Goal: Task Accomplishment & Management: Complete application form

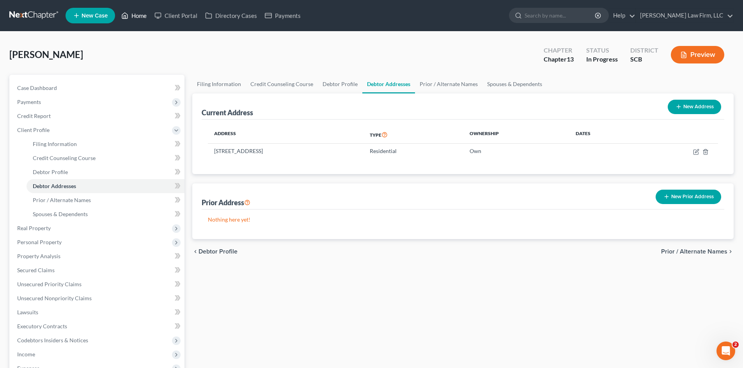
click at [137, 14] on link "Home" at bounding box center [133, 16] width 33 height 14
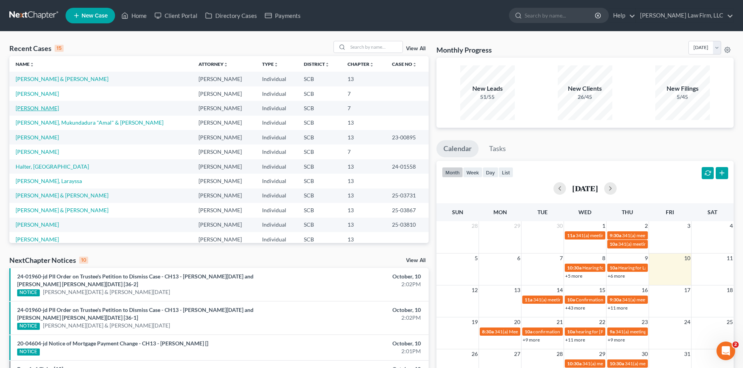
click at [35, 108] on link "Brenneman, Mitchell" at bounding box center [37, 108] width 43 height 7
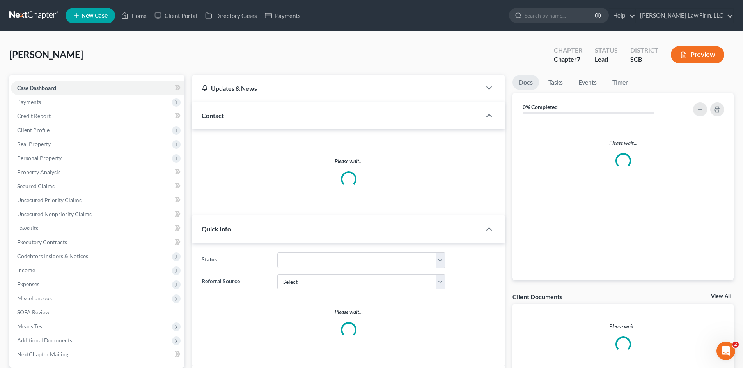
select select "0"
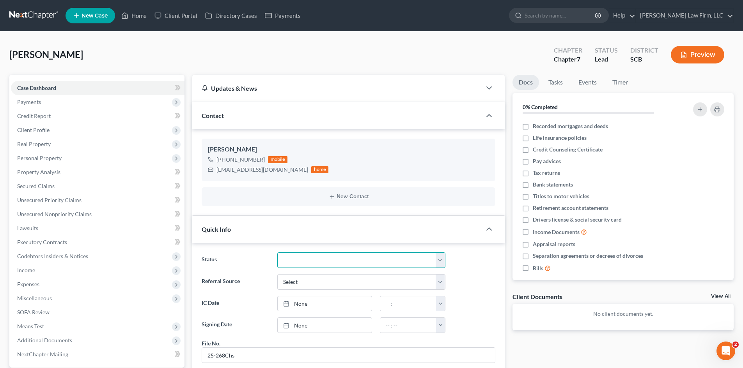
click at [308, 256] on select "Discharged Dismissed Filed In Progress Lead Lost Lead Ready to File To Review W…" at bounding box center [361, 261] width 168 height 16
select select "3"
click at [277, 253] on select "Discharged Dismissed Filed In Progress Lead Lost Lead Ready to File To Review W…" at bounding box center [361, 261] width 168 height 16
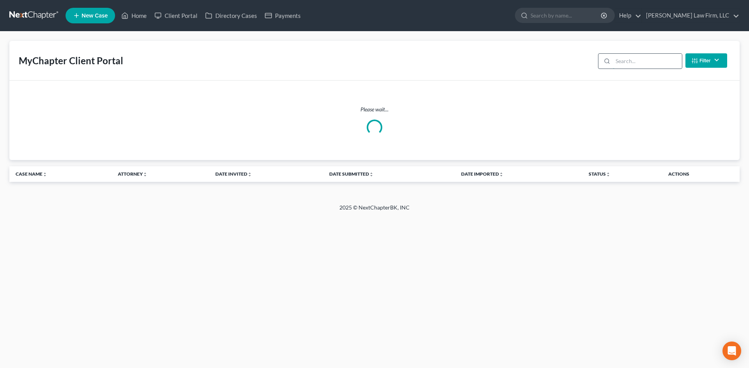
click at [627, 62] on input "search" at bounding box center [647, 61] width 69 height 15
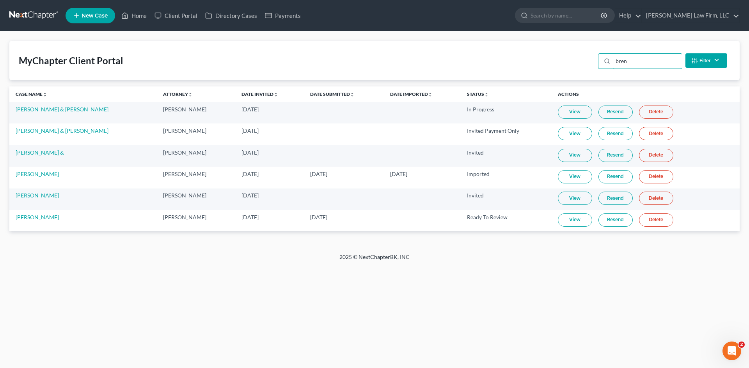
type input "bren"
click at [567, 223] on link "View" at bounding box center [575, 220] width 34 height 13
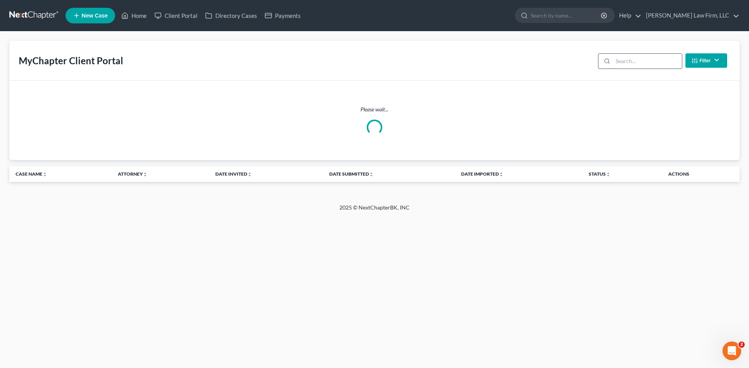
click at [632, 62] on input "search" at bounding box center [647, 61] width 69 height 15
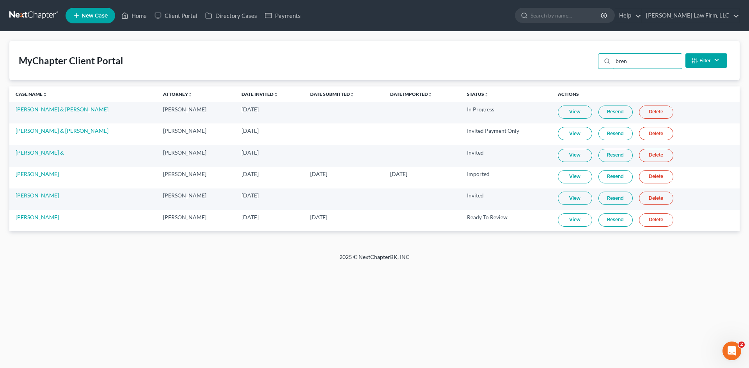
type input "bren"
click at [569, 220] on link "View" at bounding box center [575, 220] width 34 height 13
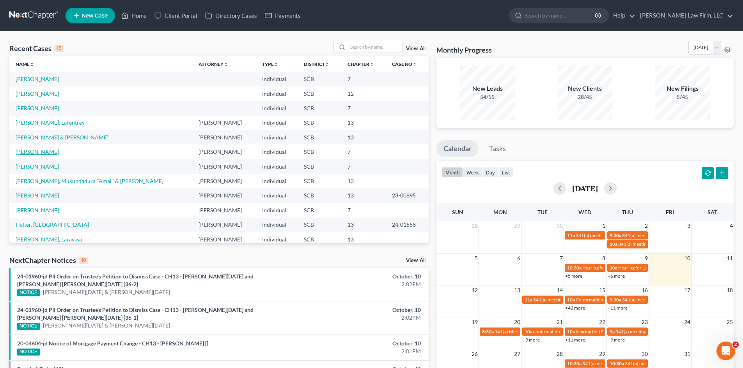
click at [38, 151] on link "[PERSON_NAME]" at bounding box center [37, 152] width 43 height 7
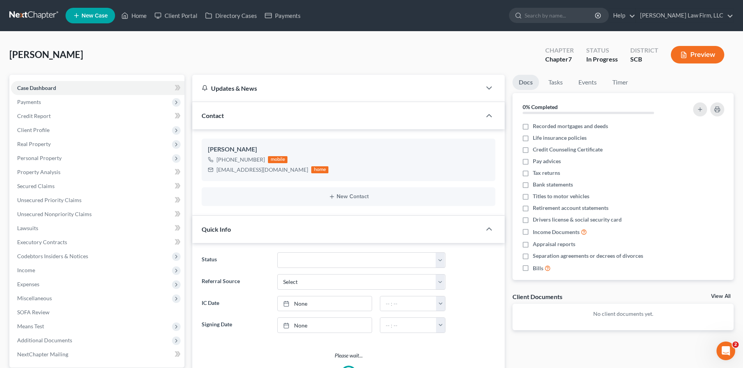
select select "0"
click at [134, 19] on link "Home" at bounding box center [133, 16] width 33 height 14
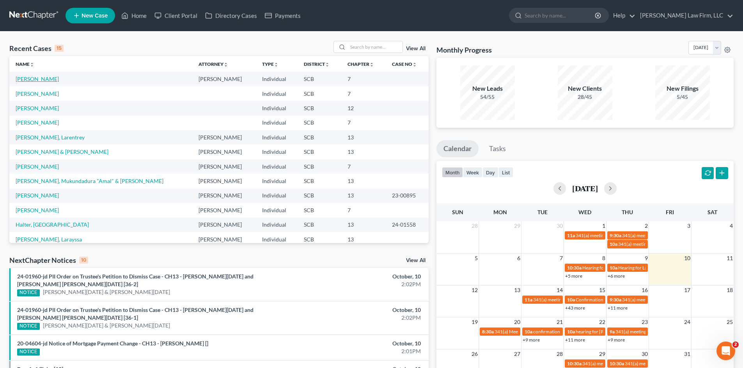
click at [56, 78] on link "[PERSON_NAME]" at bounding box center [37, 79] width 43 height 7
select select "0"
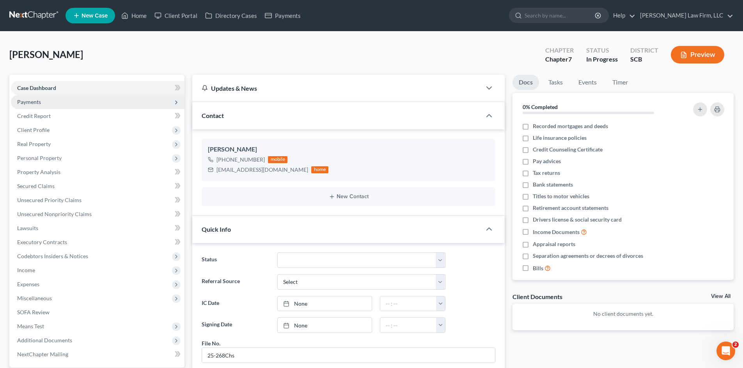
click at [28, 103] on span "Payments" at bounding box center [29, 102] width 24 height 7
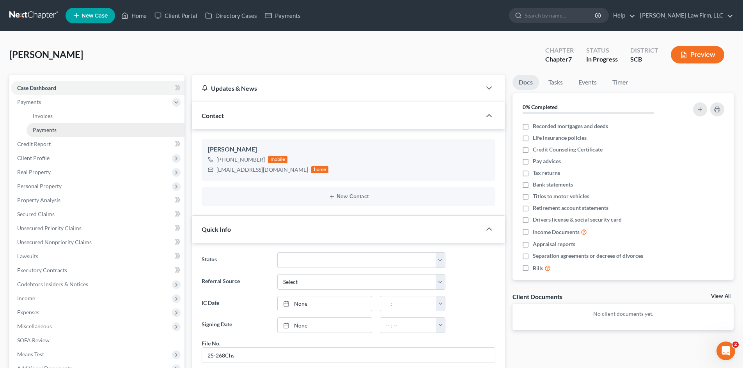
click at [40, 129] on span "Payments" at bounding box center [45, 130] width 24 height 7
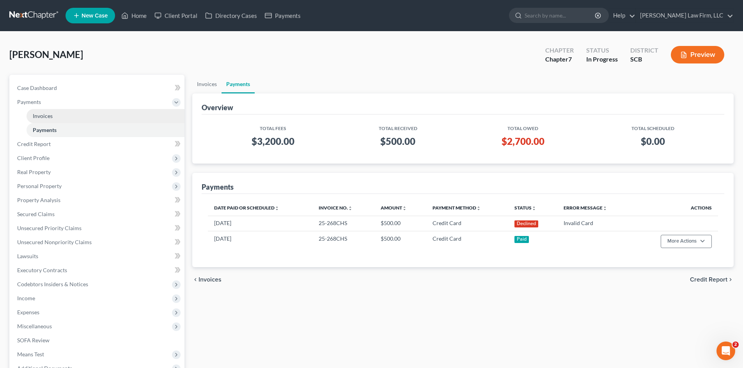
click at [45, 114] on span "Invoices" at bounding box center [43, 116] width 20 height 7
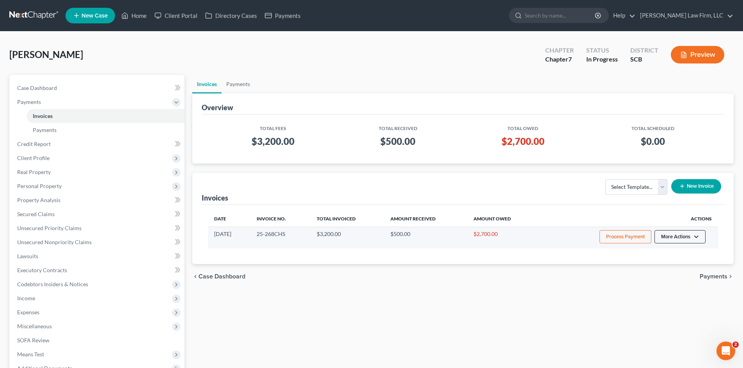
click at [685, 237] on button "More Actions" at bounding box center [679, 236] width 51 height 13
click at [671, 252] on link "View/Edit" at bounding box center [690, 253] width 91 height 13
select select "1"
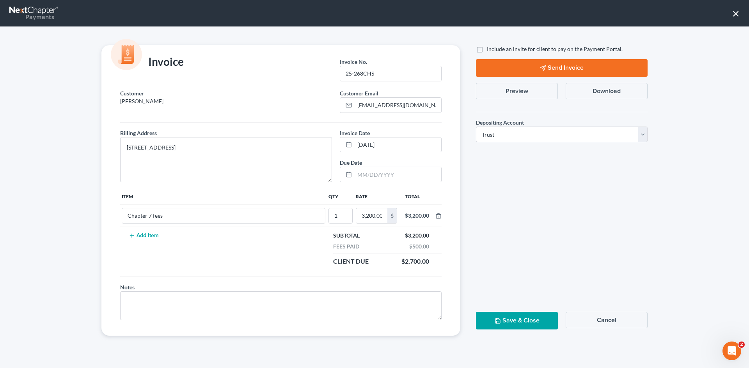
click at [487, 49] on label "Include an invite for client to pay on the Payment Portal." at bounding box center [555, 49] width 136 height 8
click at [490, 49] on input "Include an invite for client to pay on the Payment Portal." at bounding box center [492, 47] width 5 height 5
checkbox input "true"
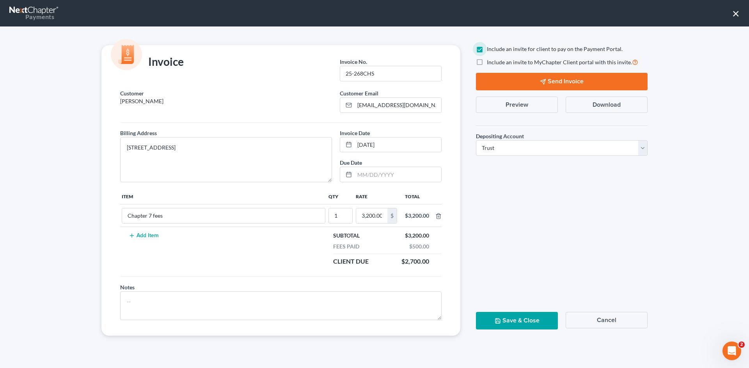
click at [487, 62] on label "Include an invite to MyChapter Client portal with this invite." at bounding box center [562, 62] width 151 height 9
click at [490, 62] on input "Include an invite to MyChapter Client portal with this invite." at bounding box center [492, 60] width 5 height 5
checkbox input "true"
click at [575, 77] on button "Send Invoice" at bounding box center [562, 82] width 172 height 18
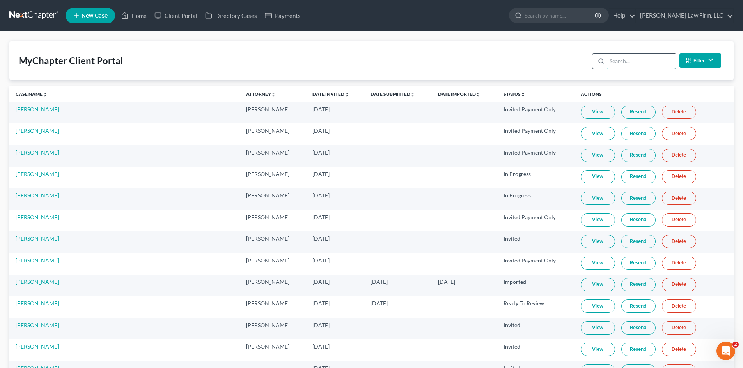
click at [640, 66] on input "search" at bounding box center [641, 61] width 69 height 15
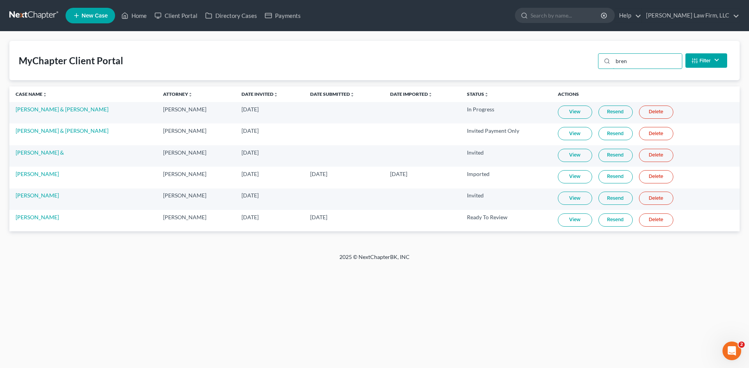
type input "bren"
click at [614, 223] on link "Resend" at bounding box center [615, 220] width 34 height 13
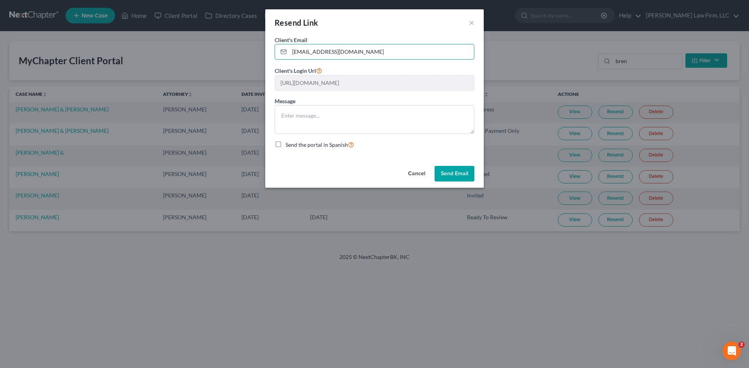
drag, startPoint x: 378, startPoint y: 50, endPoint x: 289, endPoint y: 62, distance: 90.4
click at [289, 62] on form "Client's Email * info@meredithlawfirm.com Client's Login Url https://app.mychap…" at bounding box center [375, 92] width 200 height 113
click at [409, 175] on button "Cancel" at bounding box center [417, 174] width 30 height 16
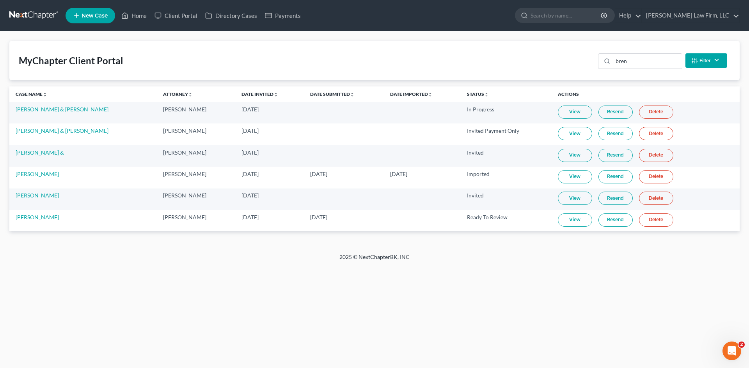
click at [616, 221] on link "Resend" at bounding box center [615, 220] width 34 height 13
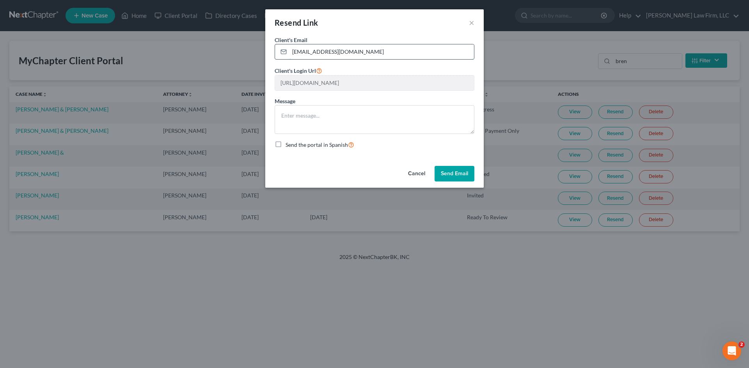
drag, startPoint x: 289, startPoint y: 49, endPoint x: 331, endPoint y: 52, distance: 41.4
click at [357, 53] on input "info@meredithlawfirm.com" at bounding box center [381, 51] width 184 height 15
type input "[EMAIL_ADDRESS][DOMAIN_NAME]"
click at [452, 169] on button "Send Email" at bounding box center [454, 174] width 40 height 16
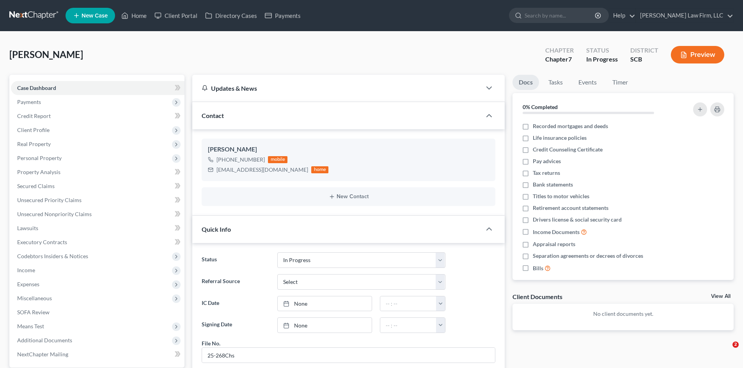
select select "3"
select select "0"
click at [40, 117] on span "Credit Report" at bounding box center [34, 116] width 34 height 7
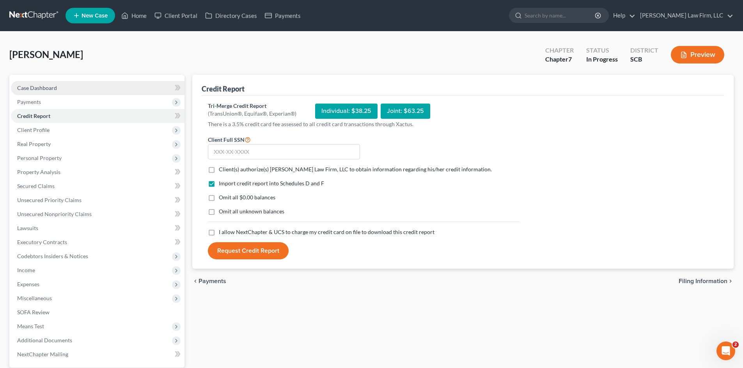
click at [39, 89] on span "Case Dashboard" at bounding box center [37, 88] width 40 height 7
select select "3"
select select "0"
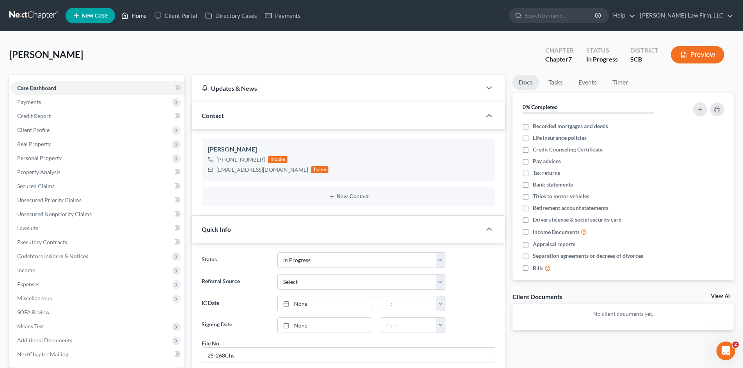
click at [141, 19] on link "Home" at bounding box center [133, 16] width 33 height 14
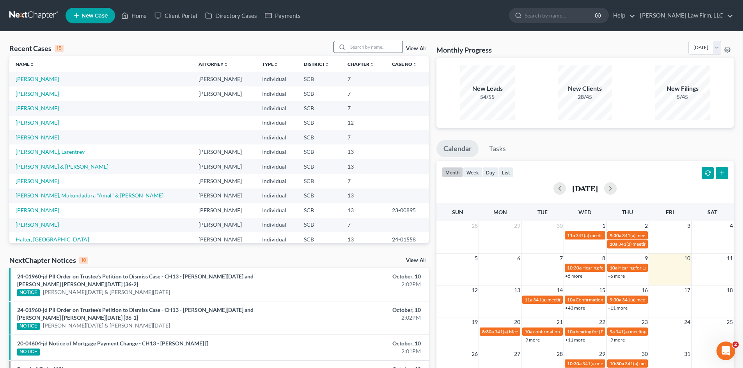
click at [361, 47] on input "search" at bounding box center [375, 46] width 55 height 11
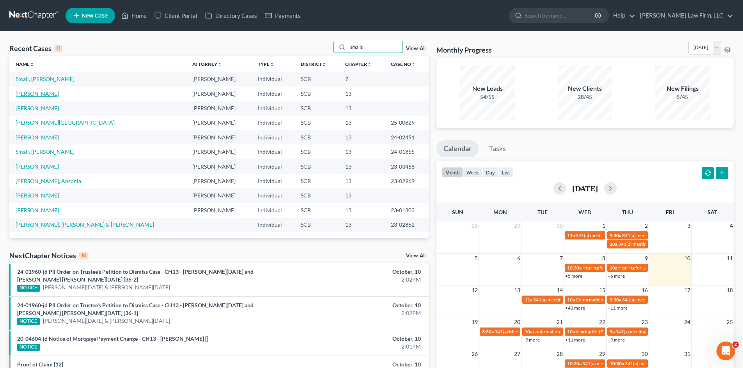
type input "smalls"
click at [46, 95] on link "[PERSON_NAME]" at bounding box center [37, 93] width 43 height 7
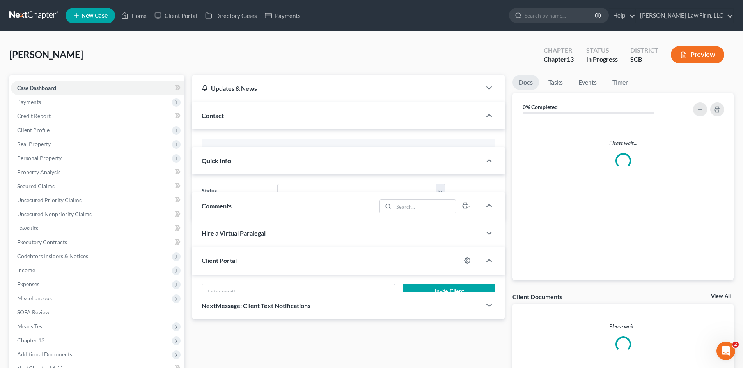
select select "0"
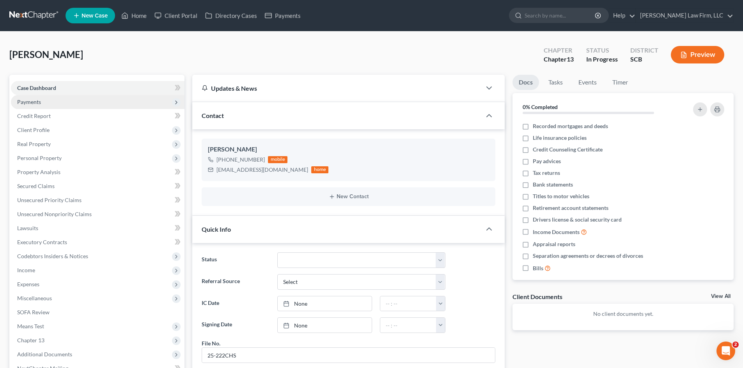
click at [35, 103] on span "Payments" at bounding box center [29, 102] width 24 height 7
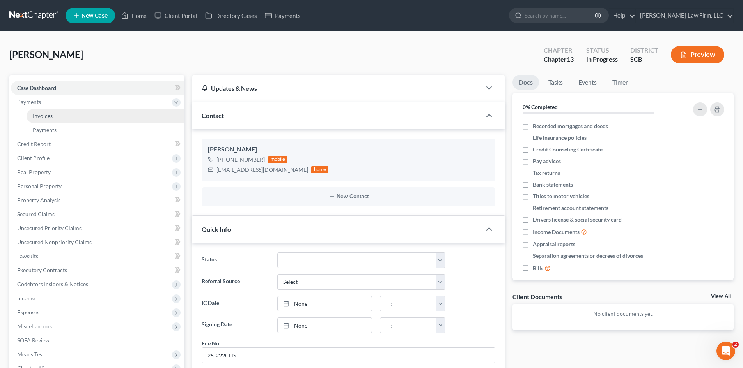
click at [41, 117] on span "Invoices" at bounding box center [43, 116] width 20 height 7
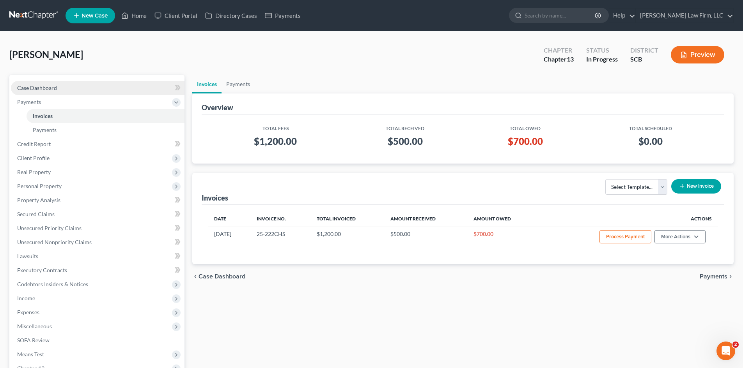
click at [43, 90] on span "Case Dashboard" at bounding box center [37, 88] width 40 height 7
select select "0"
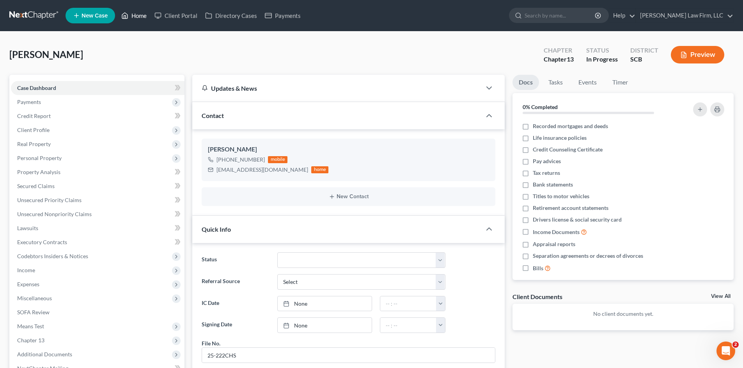
click at [144, 18] on link "Home" at bounding box center [133, 16] width 33 height 14
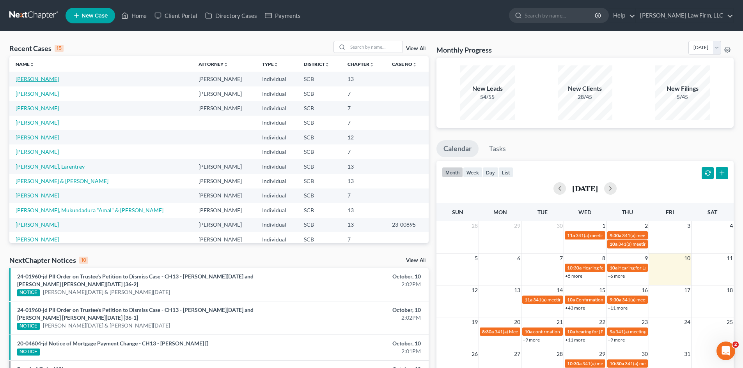
click at [46, 79] on link "[PERSON_NAME]" at bounding box center [37, 79] width 43 height 7
select select "0"
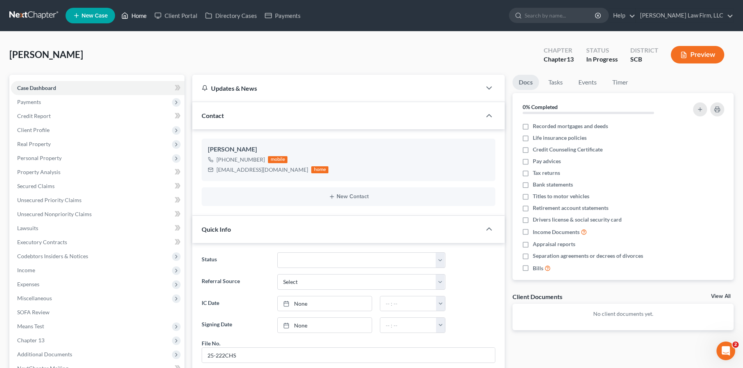
click at [135, 12] on link "Home" at bounding box center [133, 16] width 33 height 14
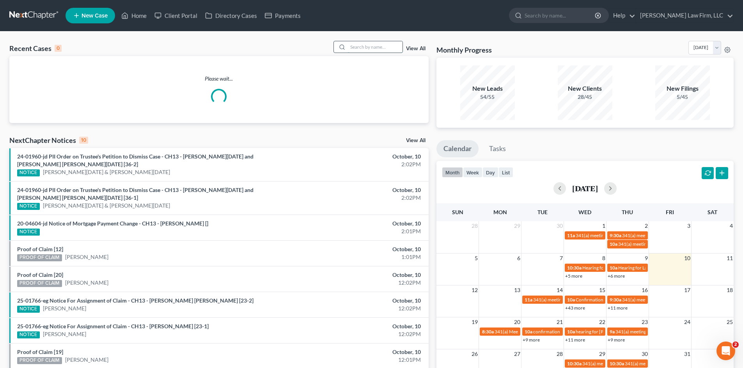
click at [359, 45] on input "search" at bounding box center [375, 46] width 55 height 11
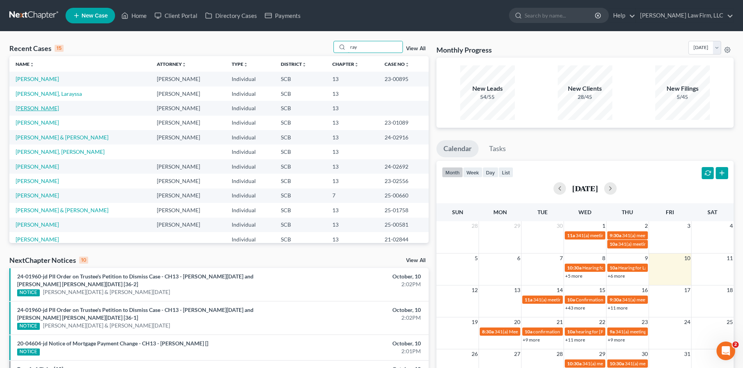
type input "ray"
click at [29, 110] on link "[PERSON_NAME]" at bounding box center [37, 108] width 43 height 7
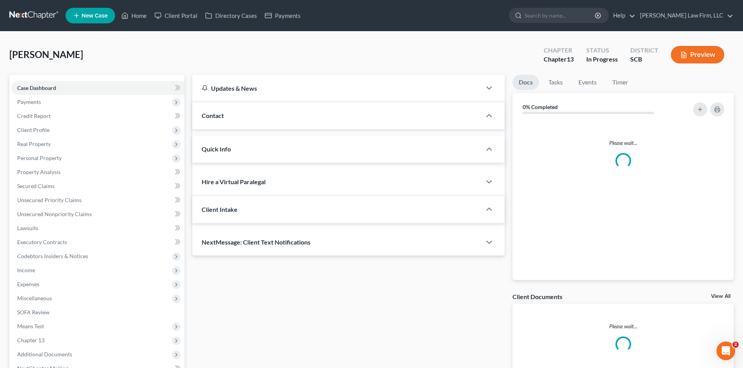
select select "0"
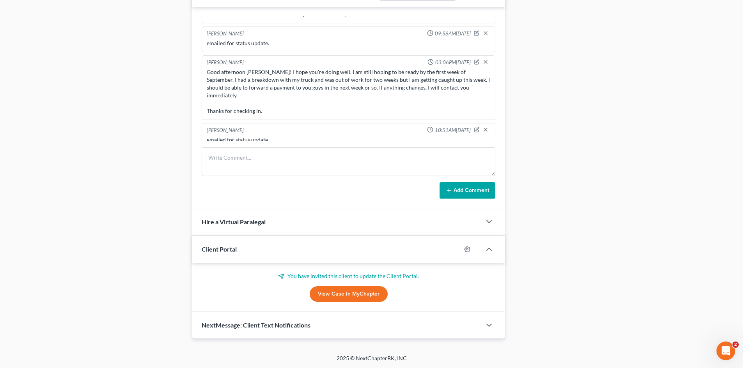
scroll to position [430, 0]
click at [336, 298] on link "View Case in MyChapter" at bounding box center [349, 294] width 78 height 16
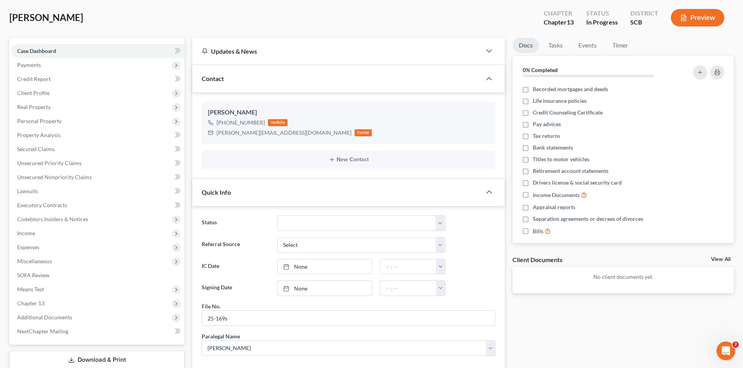
scroll to position [0, 0]
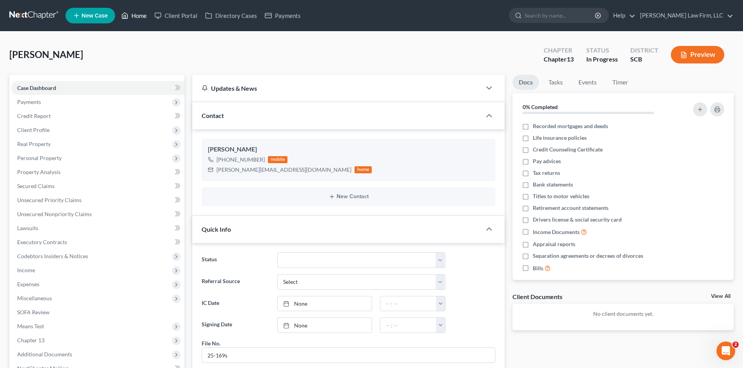
click at [128, 17] on icon at bounding box center [124, 15] width 7 height 9
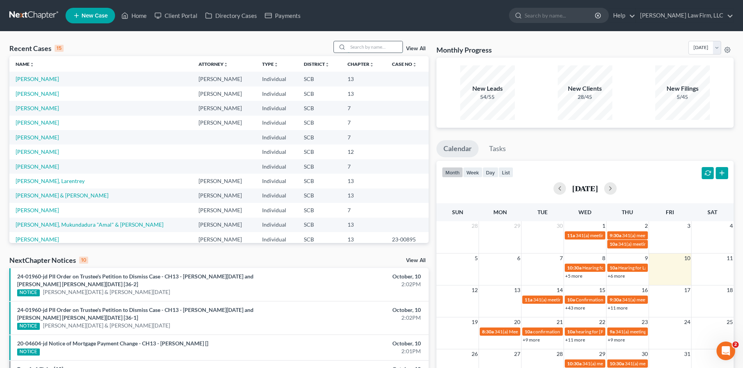
click at [388, 49] on input "search" at bounding box center [375, 46] width 55 height 11
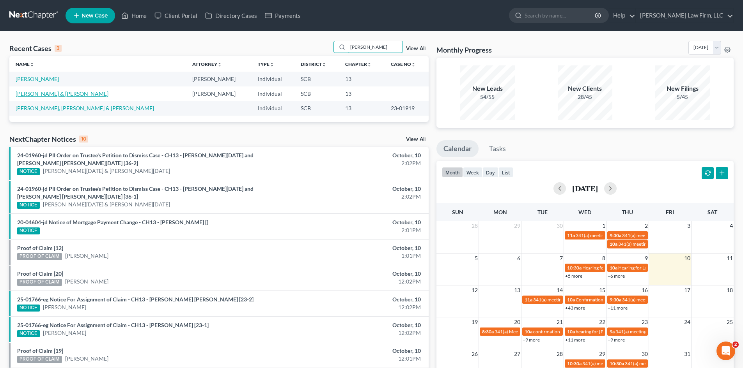
type input "[PERSON_NAME]"
click at [45, 95] on link "[PERSON_NAME] & [PERSON_NAME]" at bounding box center [62, 93] width 93 height 7
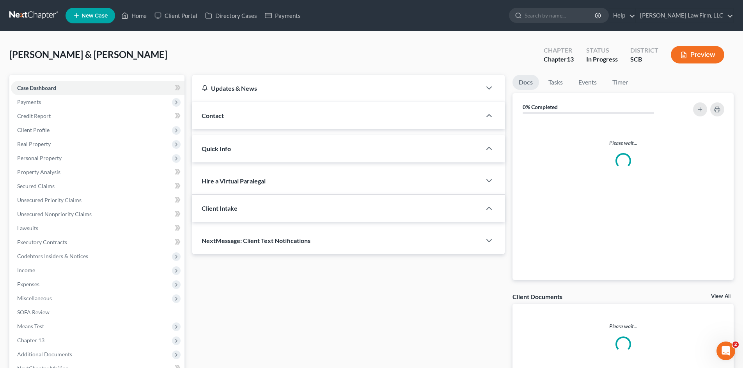
select select "0"
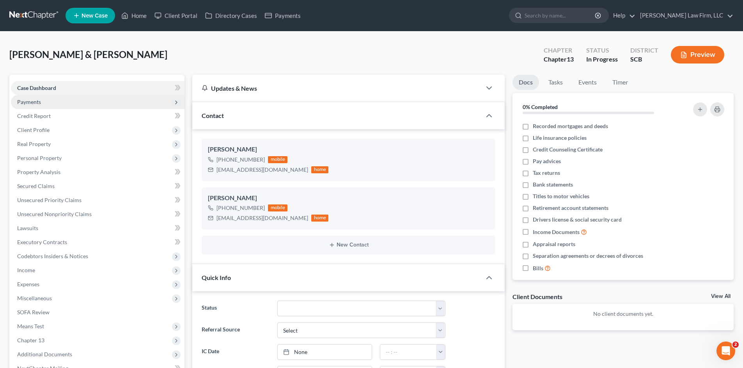
click at [41, 99] on span "Payments" at bounding box center [98, 102] width 174 height 14
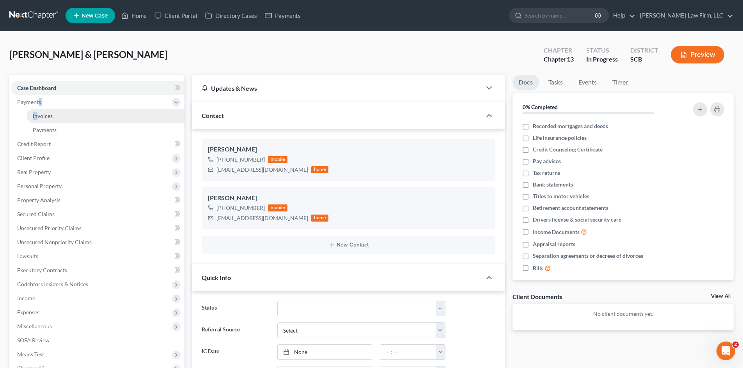
click at [38, 110] on li "Payments Invoices Payments" at bounding box center [98, 116] width 174 height 42
click at [39, 114] on span "Invoices" at bounding box center [43, 116] width 20 height 7
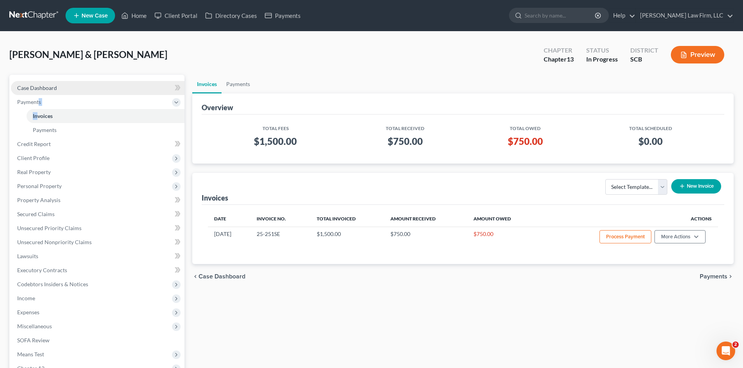
click at [45, 90] on span "Case Dashboard" at bounding box center [37, 88] width 40 height 7
select select "0"
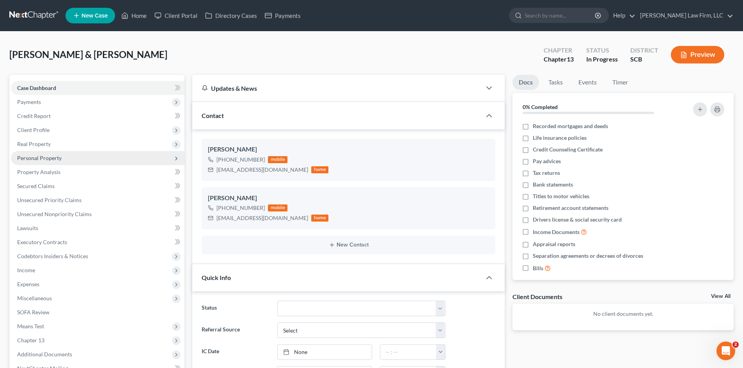
click at [36, 153] on span "Personal Property" at bounding box center [98, 158] width 174 height 14
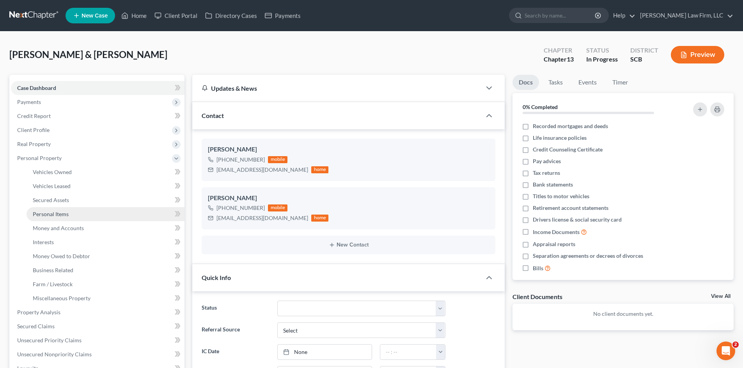
click at [46, 217] on span "Personal Items" at bounding box center [51, 214] width 36 height 7
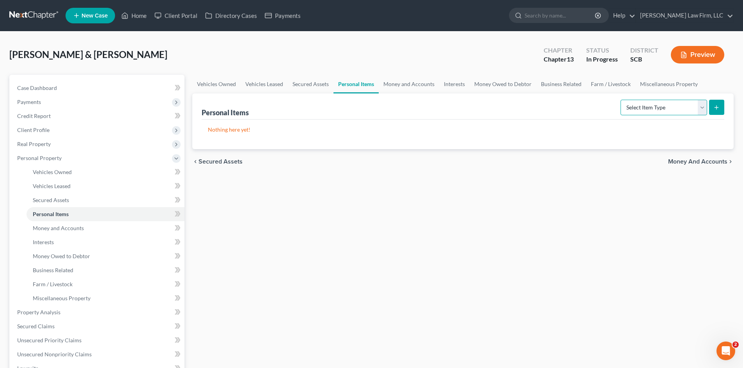
click at [652, 104] on select "Select Item Type Clothing Collectibles Of Value Electronics Firearms Household …" at bounding box center [663, 108] width 87 height 16
select select "electronics"
click at [621, 100] on select "Select Item Type Clothing Collectibles Of Value Electronics Firearms Household …" at bounding box center [663, 108] width 87 height 16
click at [732, 106] on div "Personal Items Select Item Type Clothing Collectibles Of Value Electronics Fire…" at bounding box center [462, 122] width 541 height 56
click at [716, 108] on line "submit" at bounding box center [716, 108] width 0 height 4
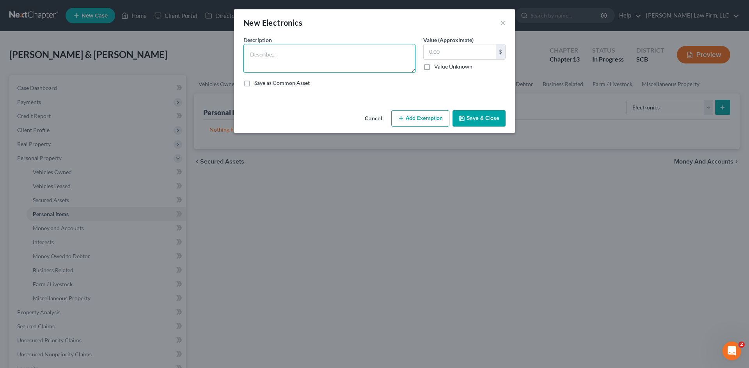
click at [348, 64] on textarea at bounding box center [329, 58] width 172 height 29
type textarea "(Mr.) iPhone 16 Pro Max Cell Phone"
click at [481, 122] on button "Save & Close" at bounding box center [478, 118] width 53 height 16
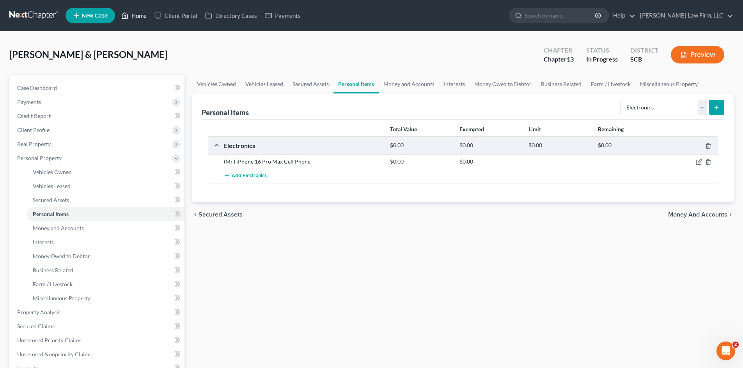
click at [138, 18] on link "Home" at bounding box center [133, 16] width 33 height 14
